Goal: Contribute content: Add original content to the website for others to see

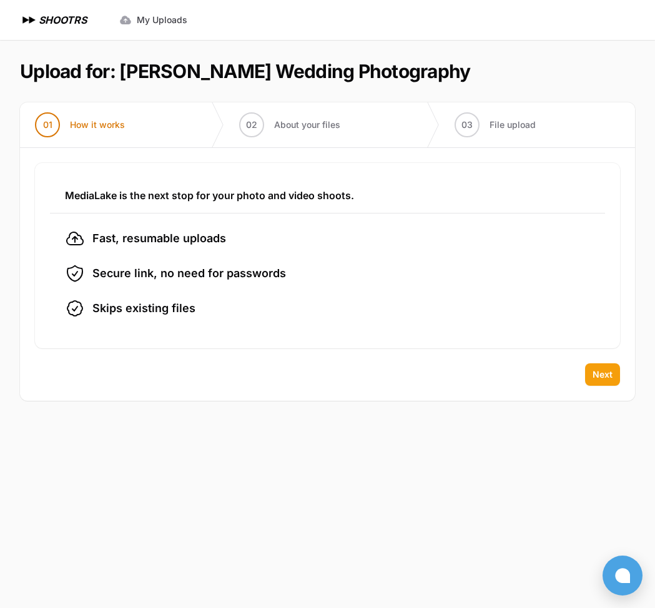
click at [606, 373] on span "Next" at bounding box center [603, 374] width 20 height 12
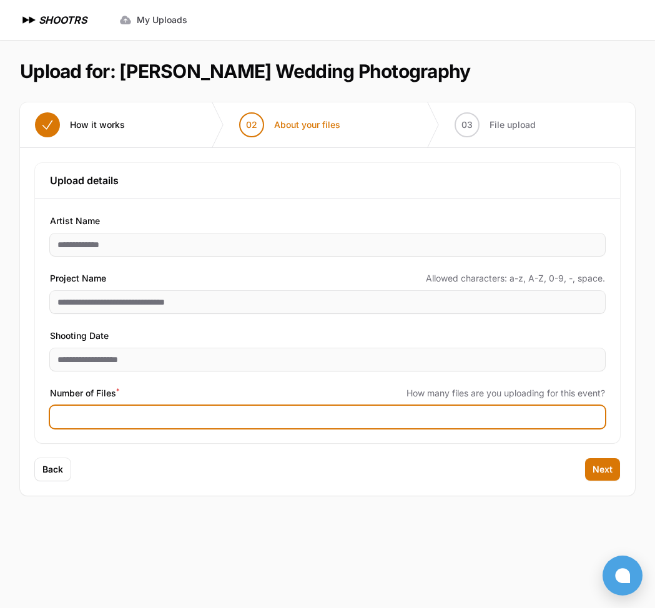
click at [88, 421] on input "Number of Files *" at bounding box center [327, 417] width 555 height 22
type input "****"
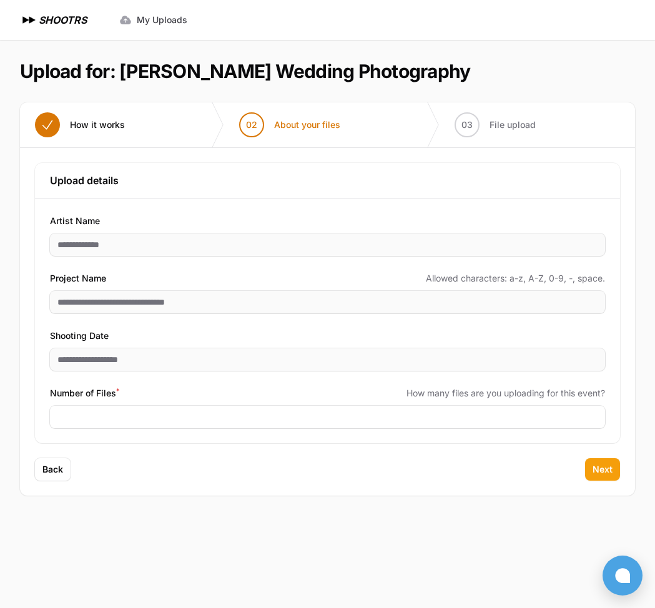
click at [599, 470] on span "Next" at bounding box center [603, 469] width 20 height 12
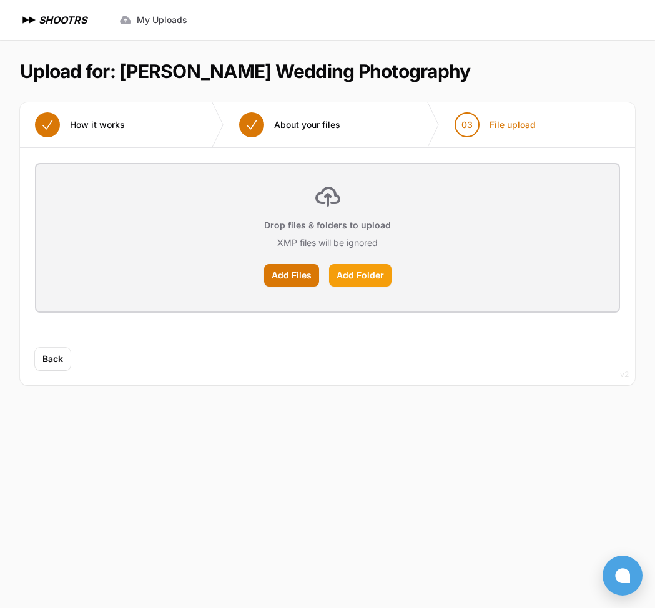
click at [357, 280] on label "Add Folder" at bounding box center [360, 275] width 62 height 22
click at [0, 0] on input "Add Folder" at bounding box center [0, 0] width 0 height 0
